Goal: Navigation & Orientation: Find specific page/section

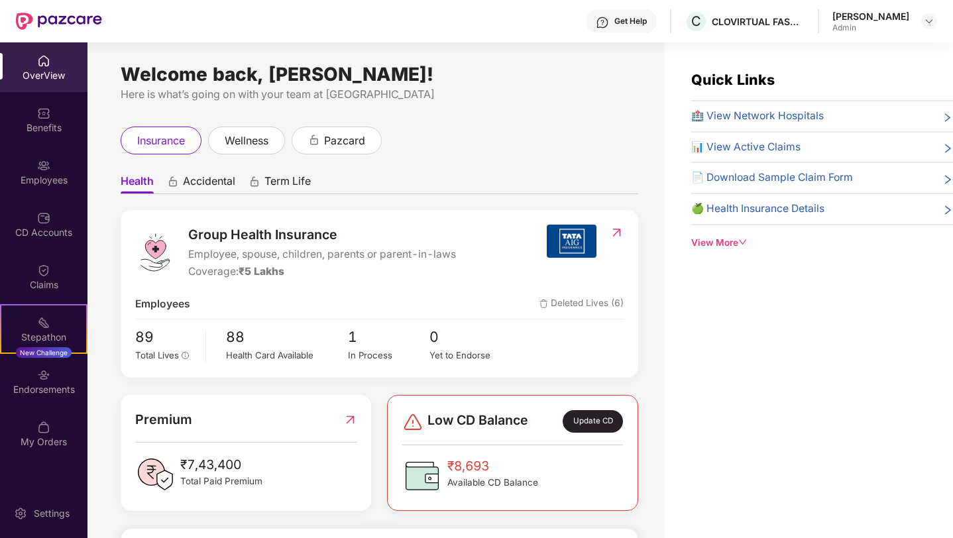
click at [854, 26] on div "Admin" at bounding box center [871, 28] width 77 height 11
click at [931, 22] on img at bounding box center [929, 21] width 11 height 11
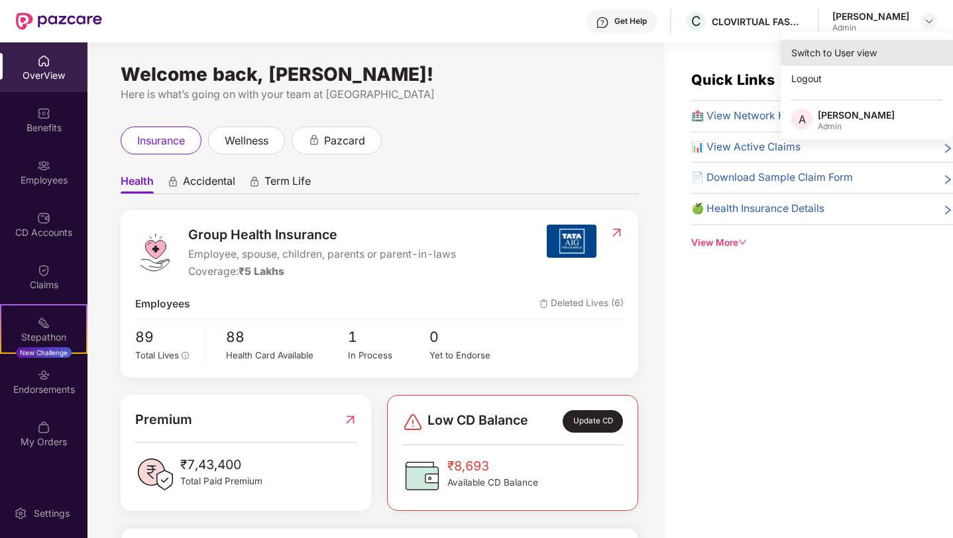
click at [854, 56] on div "Switch to User view" at bounding box center [867, 53] width 172 height 26
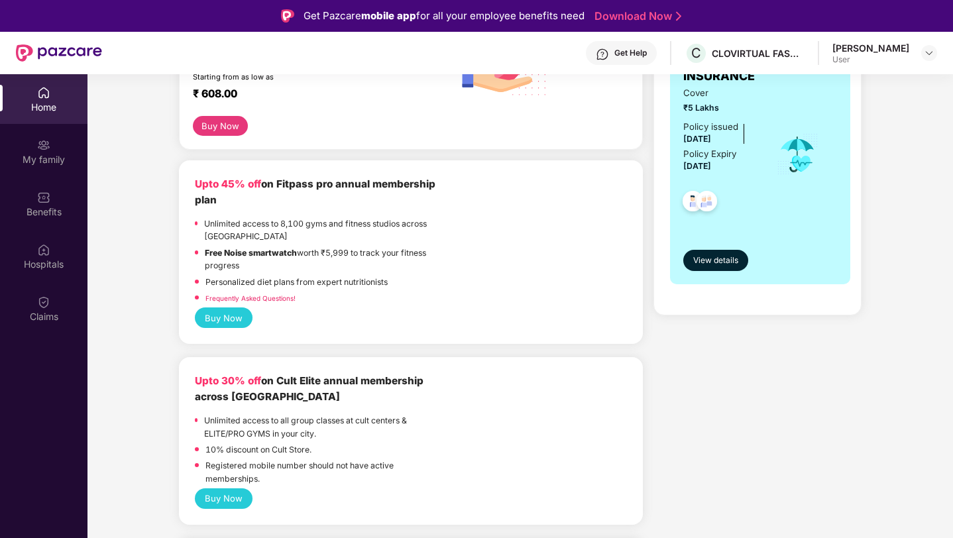
scroll to position [285, 0]
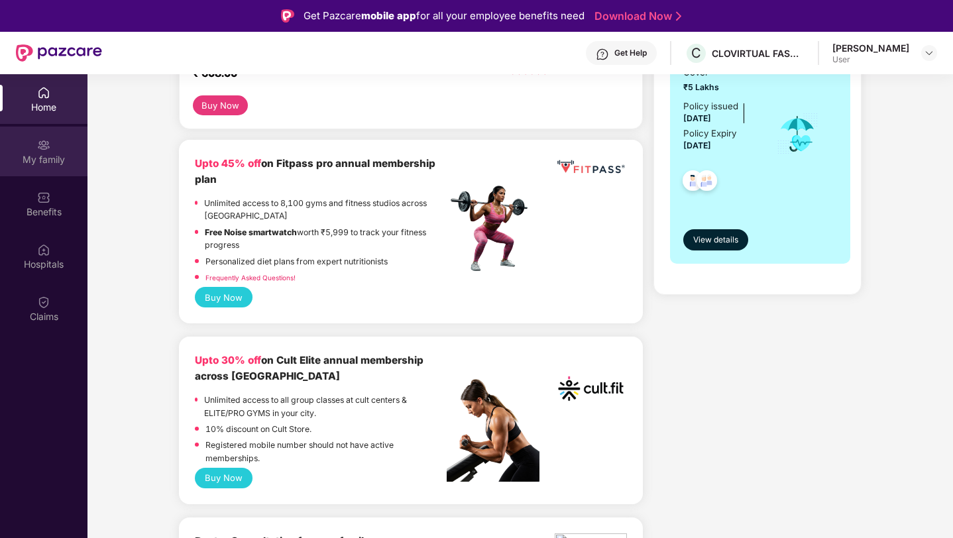
click at [40, 147] on img at bounding box center [43, 145] width 13 height 13
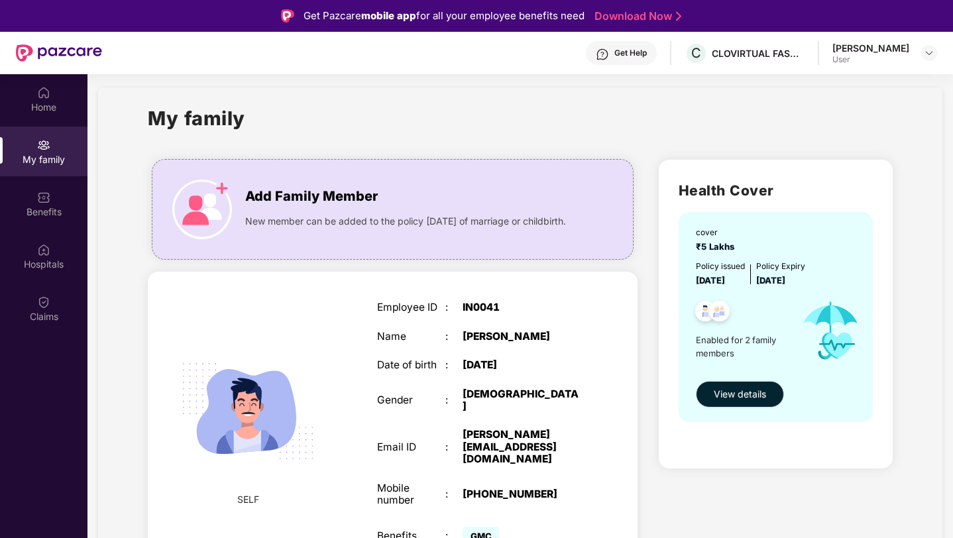
scroll to position [1, 0]
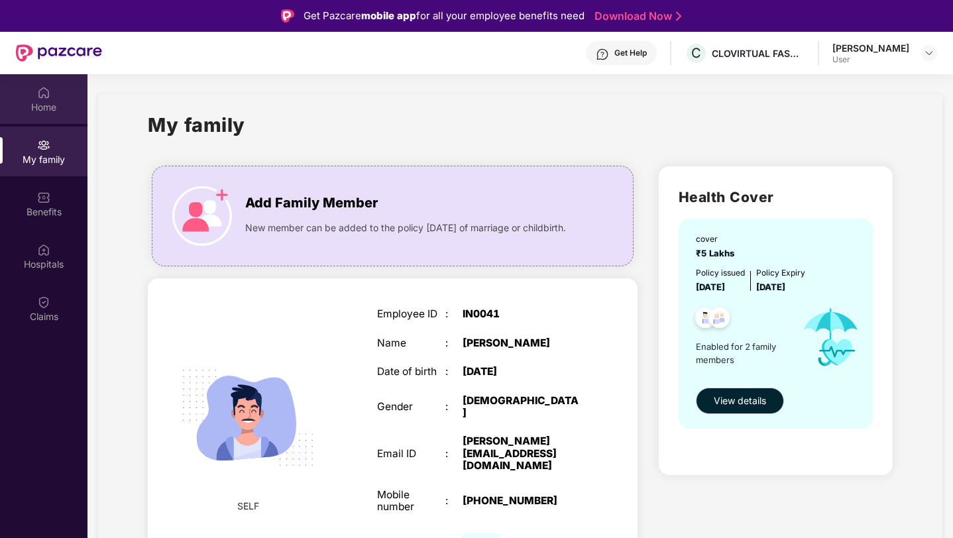
click at [52, 98] on div "Home" at bounding box center [44, 99] width 88 height 50
